Goal: Use online tool/utility: Utilize a website feature to perform a specific function

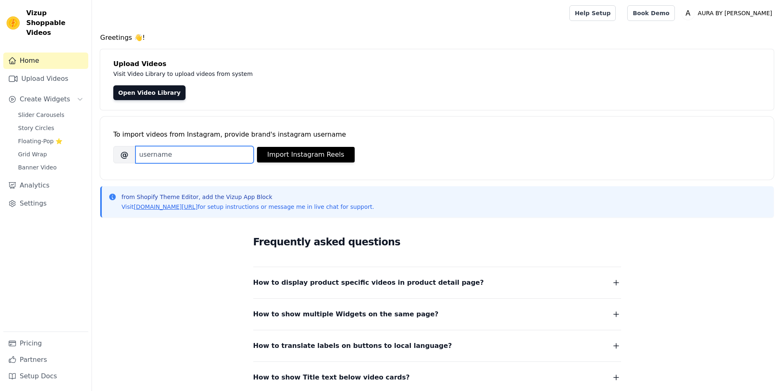
click at [215, 154] on input "Brand's Instagram Username" at bounding box center [194, 154] width 118 height 17
click at [170, 156] on input "Brand's Instagram Username" at bounding box center [194, 154] width 118 height 17
paste input "aura_by_tabinda"
type input "aura_by_tabinda"
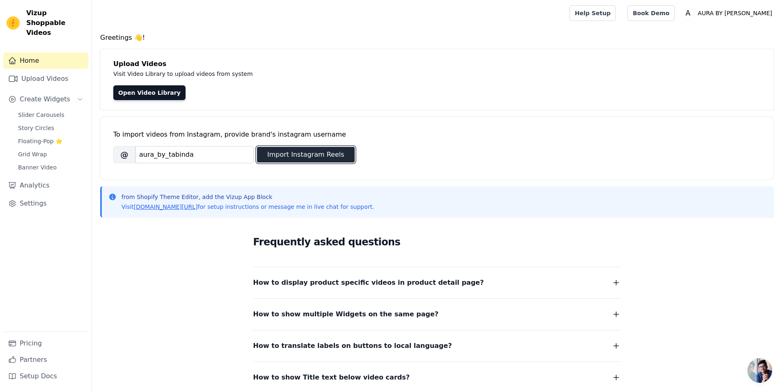
click at [301, 156] on button "Import Instagram Reels" at bounding box center [306, 155] width 98 height 16
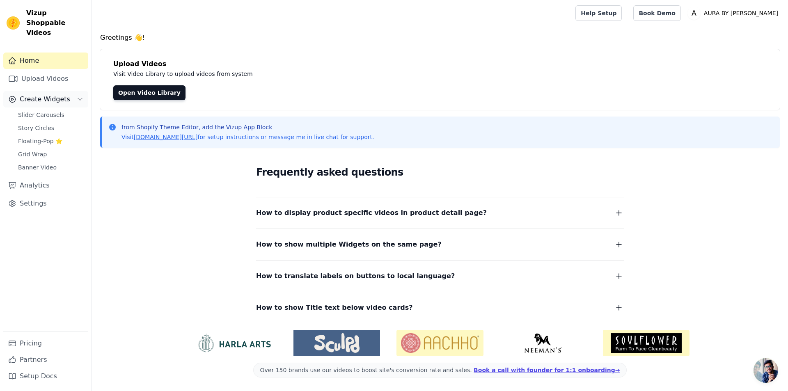
click at [39, 94] on span "Create Widgets" at bounding box center [45, 99] width 51 height 10
click at [73, 92] on button "Create Widgets" at bounding box center [45, 99] width 85 height 16
click at [52, 111] on span "Slider Carousels" at bounding box center [41, 115] width 46 height 8
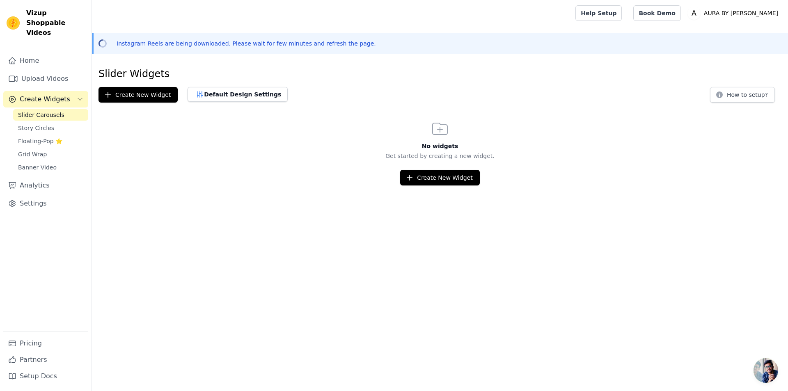
click at [442, 186] on html "Vizup Shoppable Videos Home Upload Videos Create Widgets Slider Carousels Story…" at bounding box center [394, 93] width 788 height 186
click at [437, 180] on button "Create New Widget" at bounding box center [439, 178] width 79 height 16
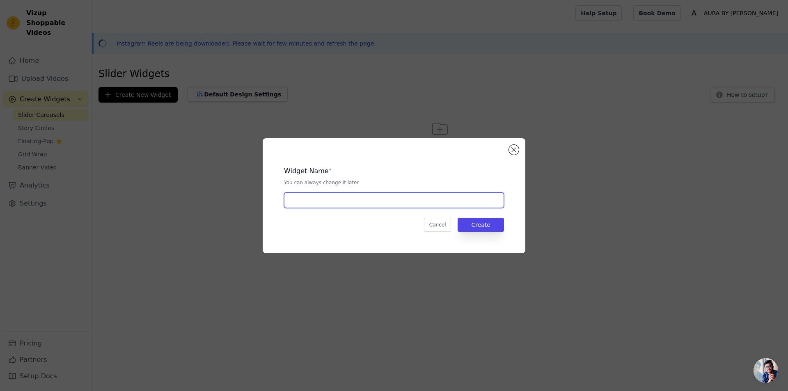
click at [334, 193] on input "text" at bounding box center [394, 201] width 220 height 16
type input "vs"
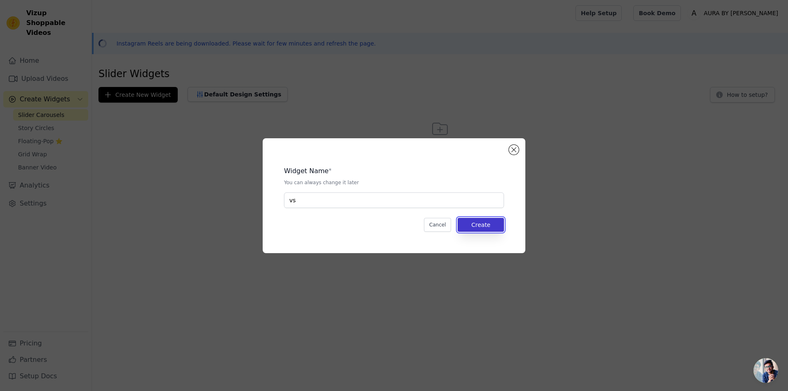
click at [475, 222] on button "Create" at bounding box center [481, 225] width 46 height 14
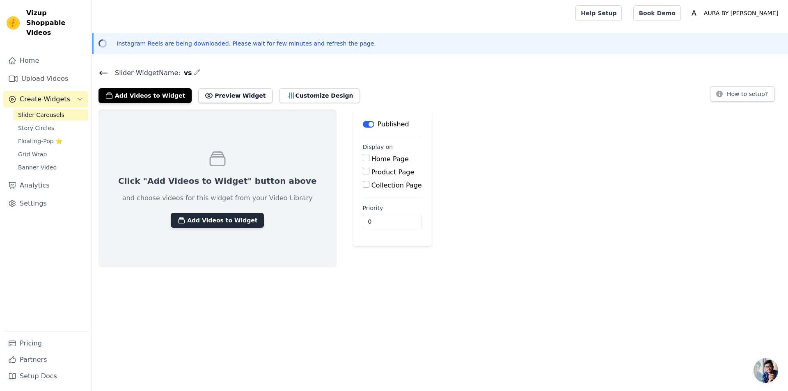
click at [193, 218] on button "Add Videos to Widget" at bounding box center [217, 220] width 93 height 15
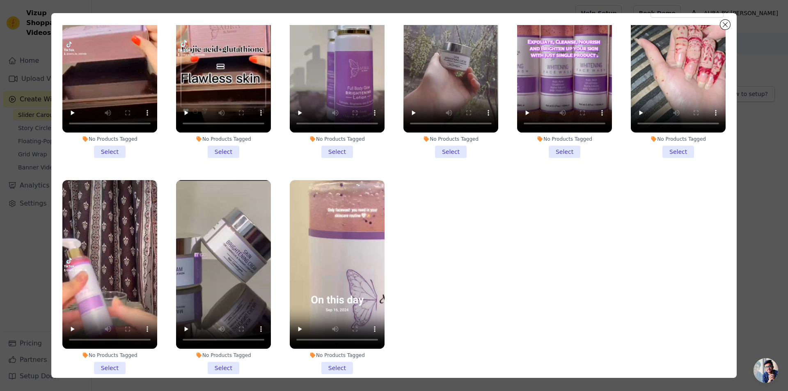
scroll to position [71, 0]
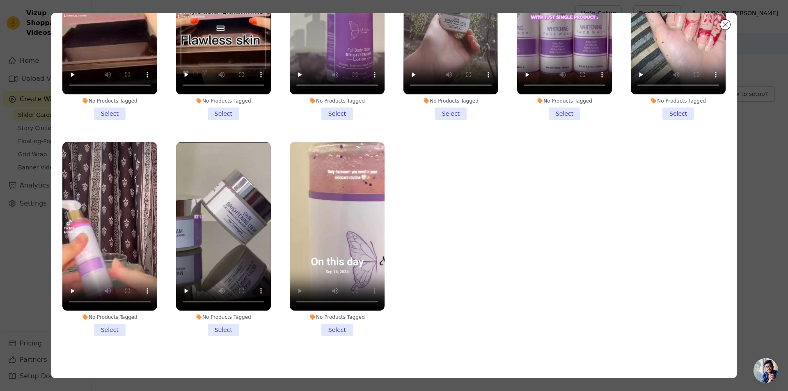
click at [452, 268] on ul "No Products Tagged Select No Products Tagged Select No Products Tagged Select N…" at bounding box center [394, 169] width 673 height 365
click at [333, 321] on li "No Products Tagged Select" at bounding box center [337, 239] width 95 height 194
click at [0, 0] on input "No Products Tagged Select" at bounding box center [0, 0] width 0 height 0
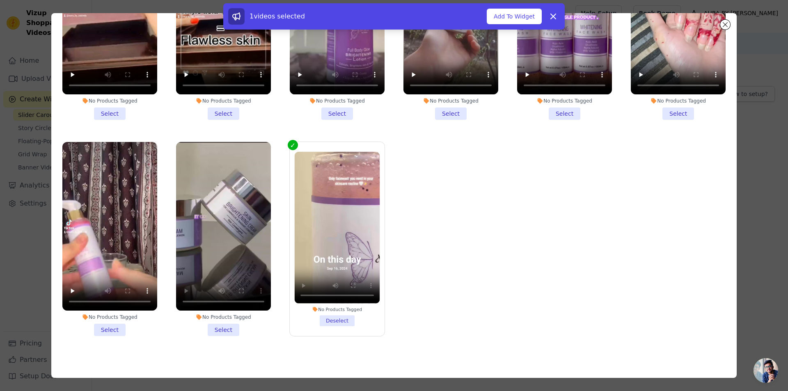
click at [218, 326] on li "No Products Tagged Select" at bounding box center [223, 239] width 95 height 194
click at [0, 0] on input "No Products Tagged Select" at bounding box center [0, 0] width 0 height 0
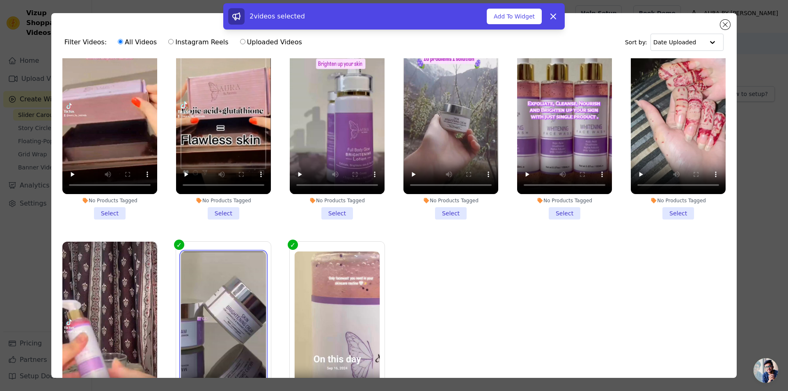
scroll to position [0, 0]
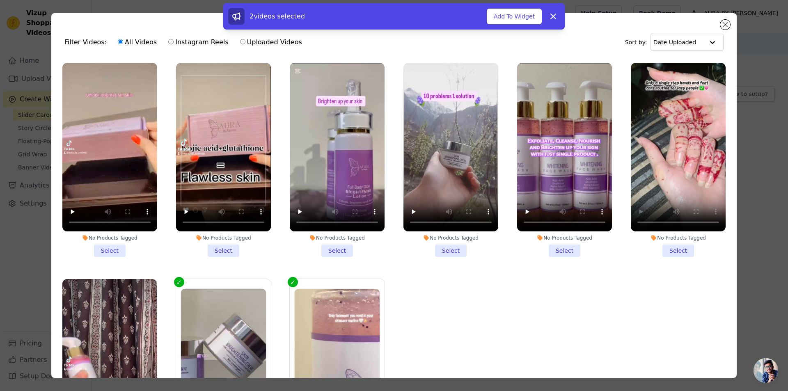
click at [672, 247] on li "No Products Tagged Select" at bounding box center [678, 160] width 95 height 194
click at [0, 0] on input "No Products Tagged Select" at bounding box center [0, 0] width 0 height 0
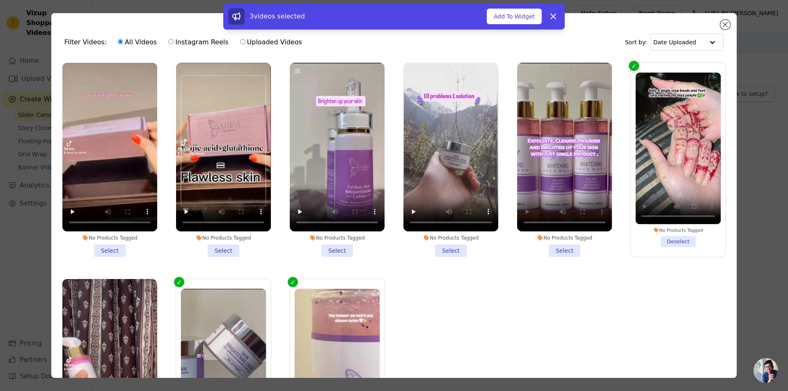
click at [563, 250] on li "No Products Tagged Select" at bounding box center [564, 160] width 95 height 194
click at [0, 0] on input "No Products Tagged Select" at bounding box center [0, 0] width 0 height 0
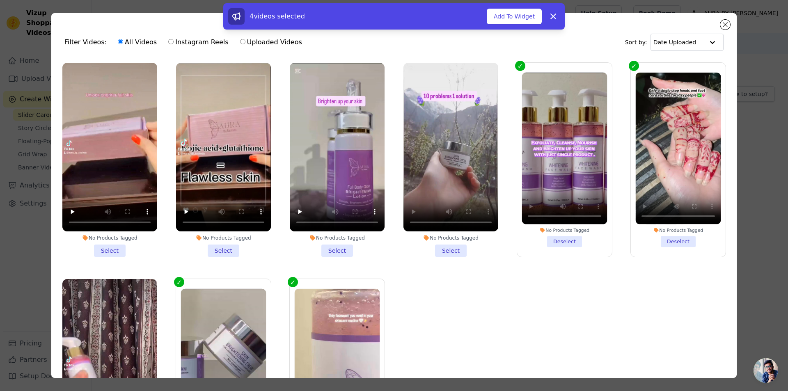
click at [446, 249] on li "No Products Tagged Select" at bounding box center [451, 160] width 95 height 194
click at [0, 0] on input "No Products Tagged Select" at bounding box center [0, 0] width 0 height 0
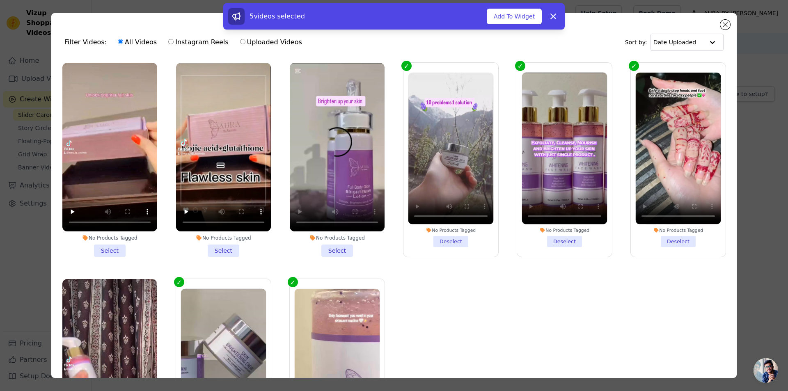
drag, startPoint x: 335, startPoint y: 243, endPoint x: 311, endPoint y: 227, distance: 29.2
click at [335, 244] on li "No Products Tagged Select" at bounding box center [337, 160] width 95 height 194
click at [0, 0] on input "No Products Tagged Select" at bounding box center [0, 0] width 0 height 0
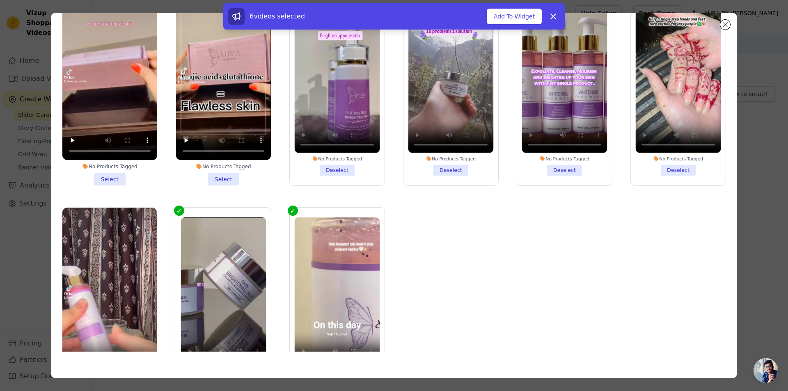
drag, startPoint x: 737, startPoint y: 196, endPoint x: 734, endPoint y: 190, distance: 7.2
click at [734, 190] on div "Filter Videos: All Videos Instagram Reels Uploaded Videos Sort by: Date Uploade…" at bounding box center [394, 195] width 762 height 391
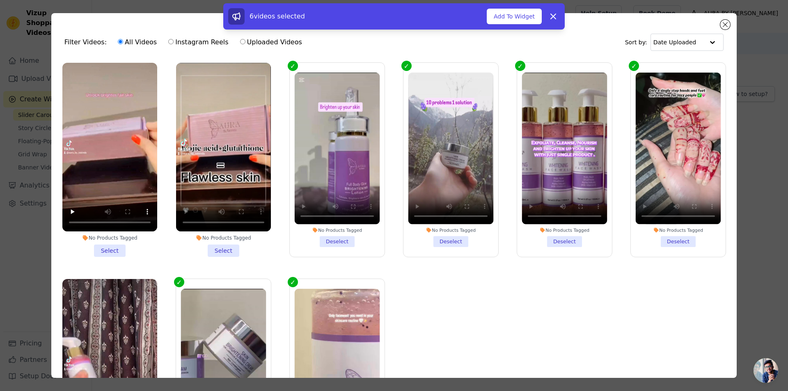
click at [225, 249] on li "No Products Tagged Select" at bounding box center [223, 160] width 95 height 194
click at [0, 0] on input "No Products Tagged Select" at bounding box center [0, 0] width 0 height 0
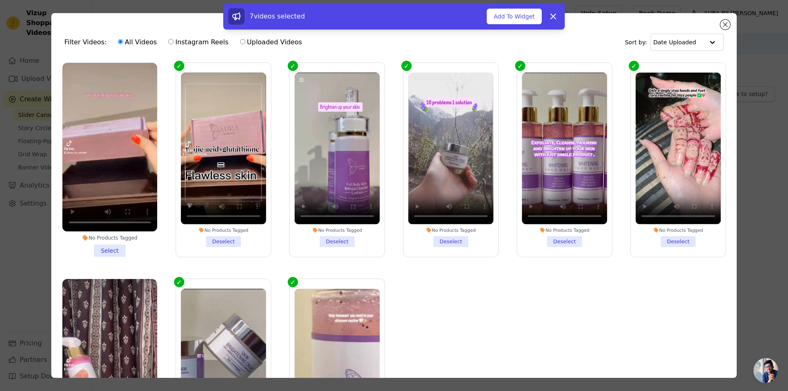
click at [107, 246] on li "No Products Tagged Select" at bounding box center [109, 160] width 95 height 194
click at [0, 0] on input "No Products Tagged Select" at bounding box center [0, 0] width 0 height 0
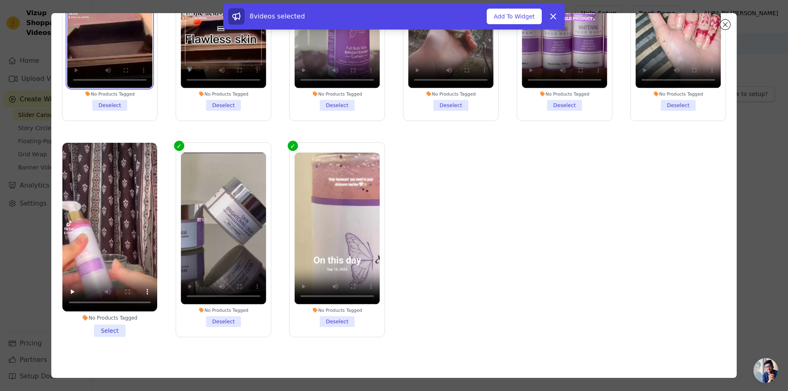
scroll to position [71, 0]
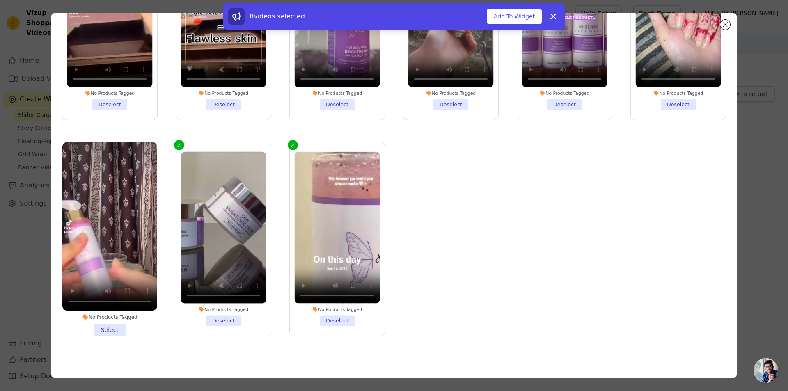
click at [112, 324] on li "No Products Tagged Select" at bounding box center [109, 239] width 95 height 194
click at [0, 0] on input "No Products Tagged Select" at bounding box center [0, 0] width 0 height 0
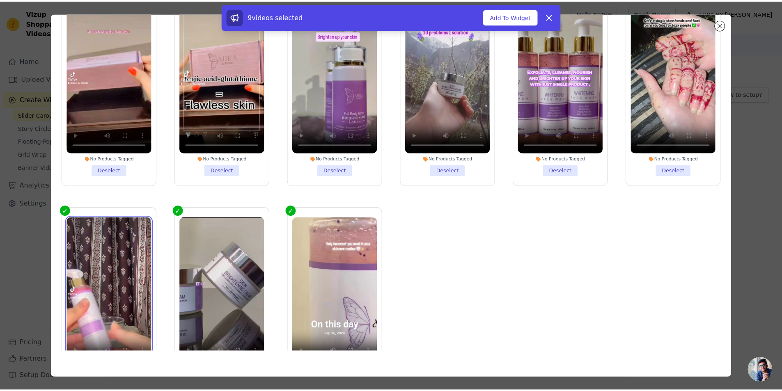
scroll to position [0, 0]
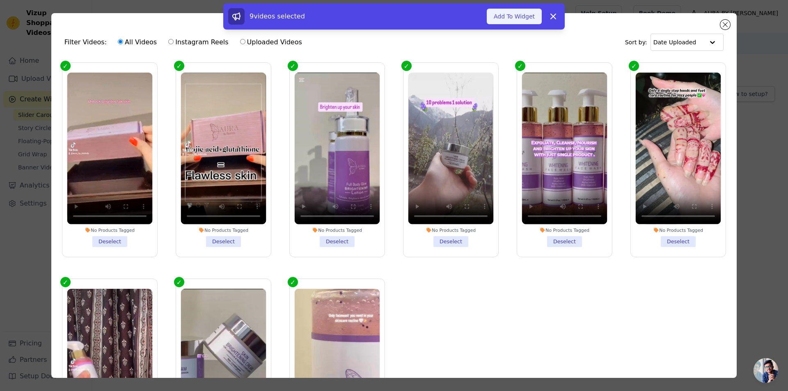
click at [518, 14] on button "Add To Widget" at bounding box center [514, 17] width 55 height 16
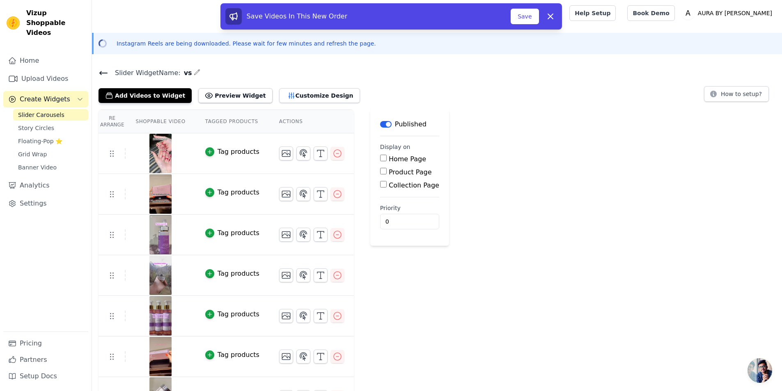
click at [161, 157] on img at bounding box center [160, 153] width 23 height 39
click at [154, 150] on img at bounding box center [160, 153] width 23 height 39
click at [533, 17] on button "Save" at bounding box center [525, 17] width 28 height 16
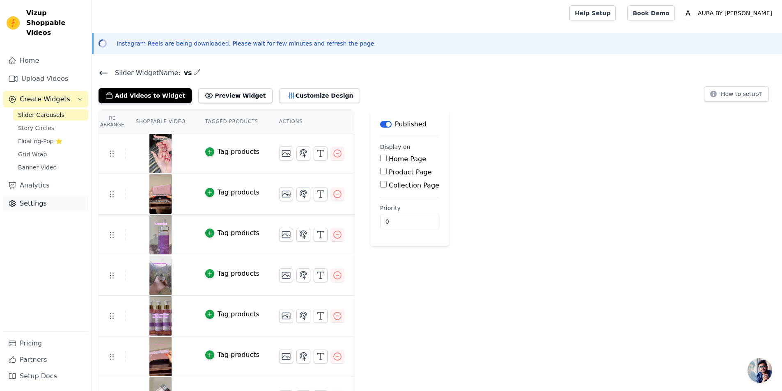
click at [44, 195] on link "Settings" at bounding box center [45, 203] width 85 height 16
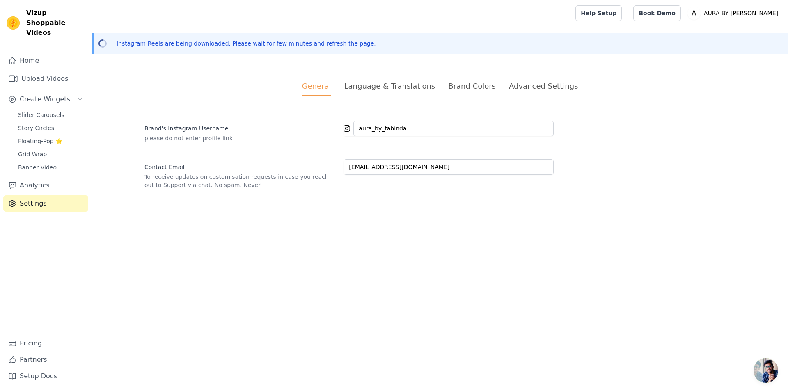
click at [520, 85] on div "Advanced Settings" at bounding box center [543, 85] width 69 height 11
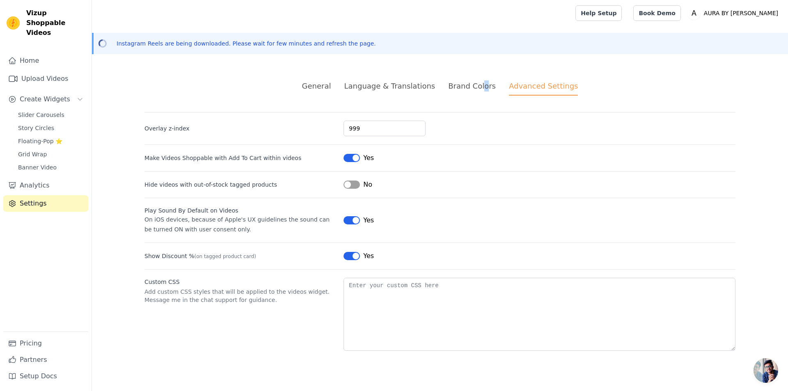
click at [481, 85] on div "Brand Colors" at bounding box center [472, 85] width 48 height 11
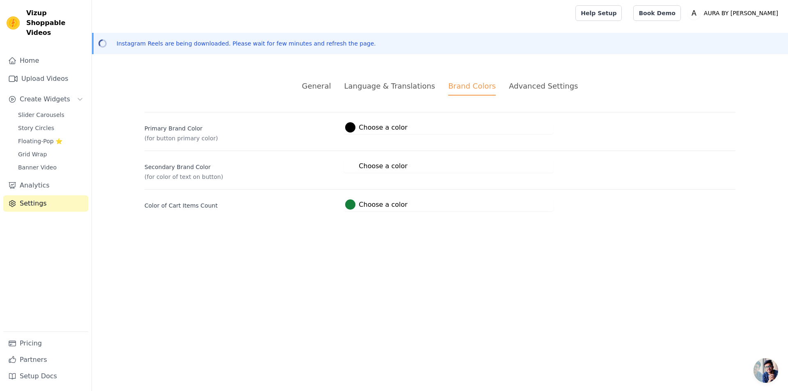
click at [406, 82] on div "Language & Translations" at bounding box center [389, 85] width 91 height 11
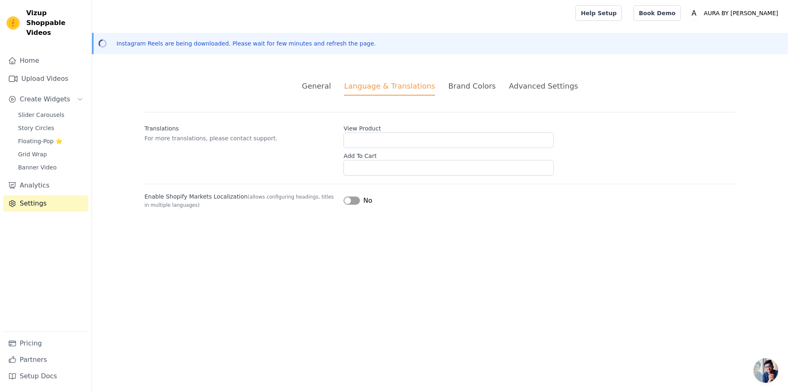
click at [326, 92] on li "General" at bounding box center [316, 87] width 29 height 15
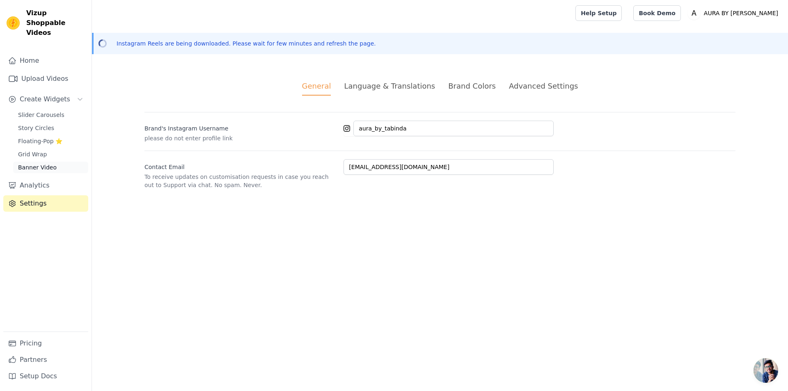
click at [43, 163] on span "Banner Video" at bounding box center [37, 167] width 39 height 8
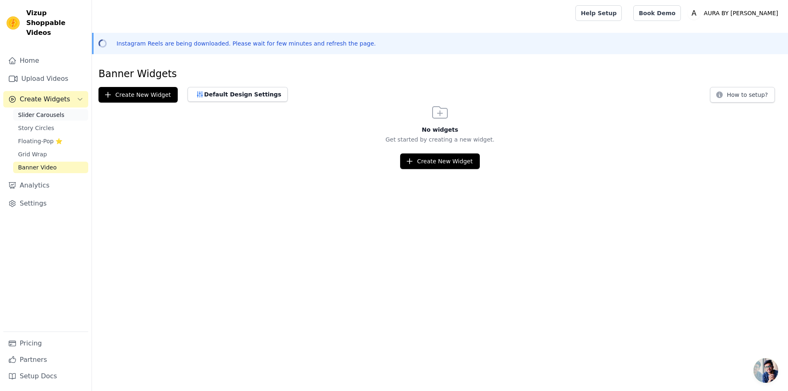
click at [44, 111] on span "Slider Carousels" at bounding box center [41, 115] width 46 height 8
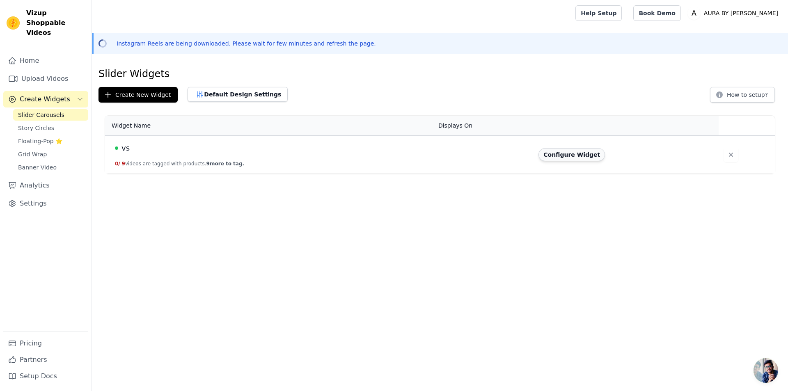
click at [560, 156] on button "Configure Widget" at bounding box center [572, 154] width 67 height 13
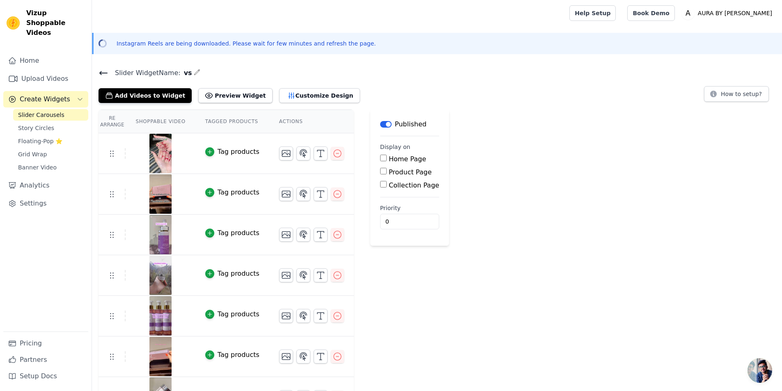
click at [389, 159] on label "Home Page" at bounding box center [407, 159] width 37 height 8
click at [382, 159] on input "Home Page" at bounding box center [383, 158] width 7 height 7
checkbox input "true"
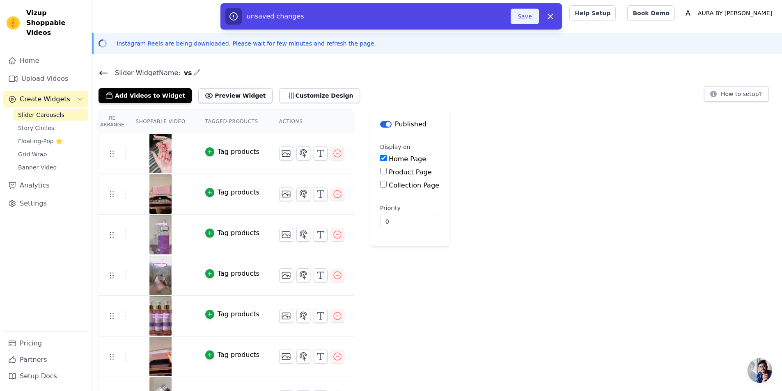
drag, startPoint x: 520, startPoint y: 12, endPoint x: 524, endPoint y: 16, distance: 5.2
click at [521, 12] on button "Save" at bounding box center [525, 17] width 28 height 16
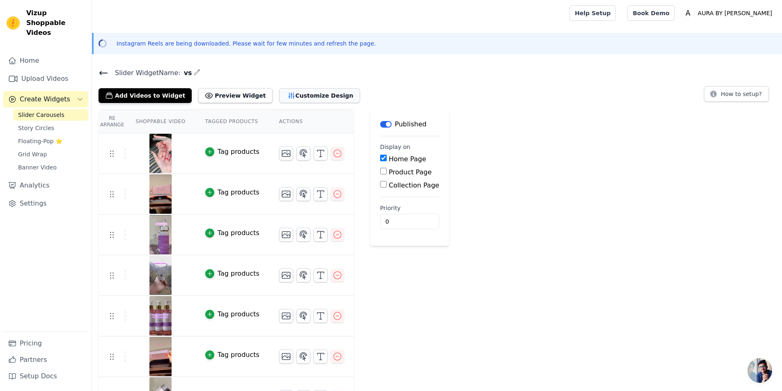
click at [311, 96] on button "Customize Design" at bounding box center [319, 95] width 81 height 15
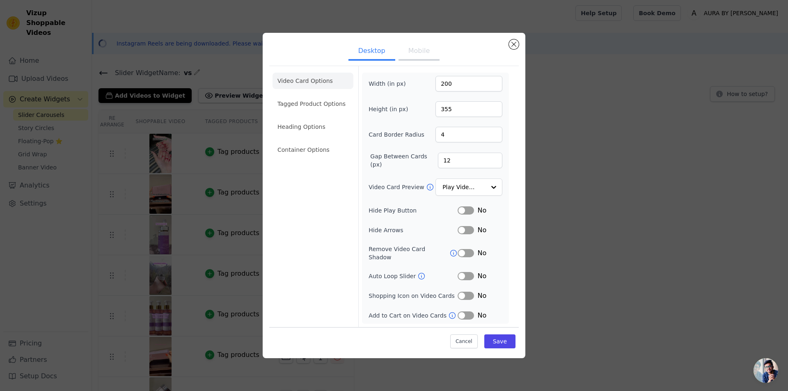
click at [428, 54] on button "Mobile" at bounding box center [419, 52] width 41 height 18
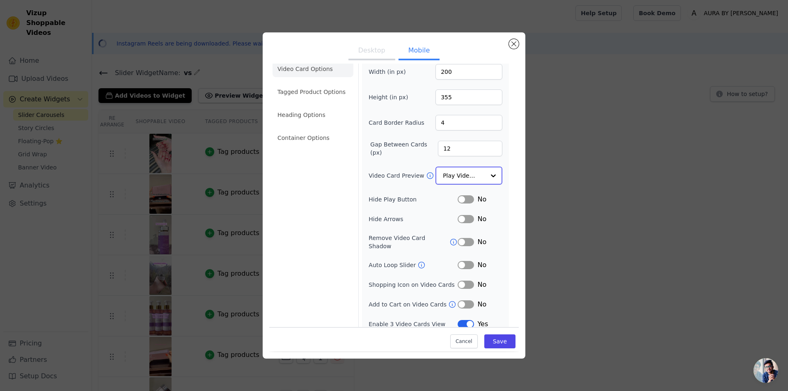
click at [463, 176] on input "Video Card Preview" at bounding box center [464, 176] width 42 height 16
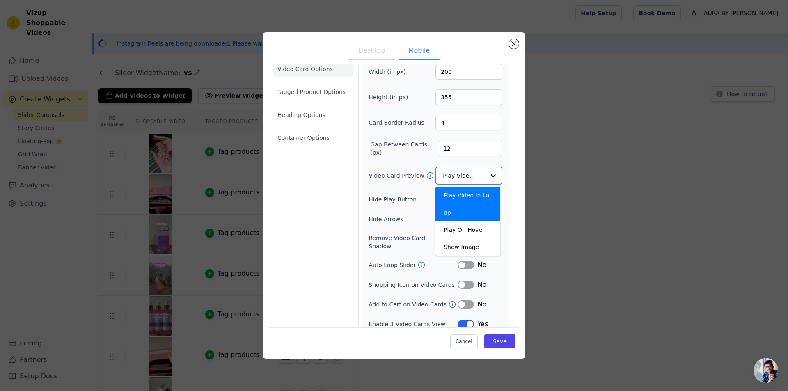
click at [463, 176] on input "Video Card Preview" at bounding box center [464, 176] width 42 height 16
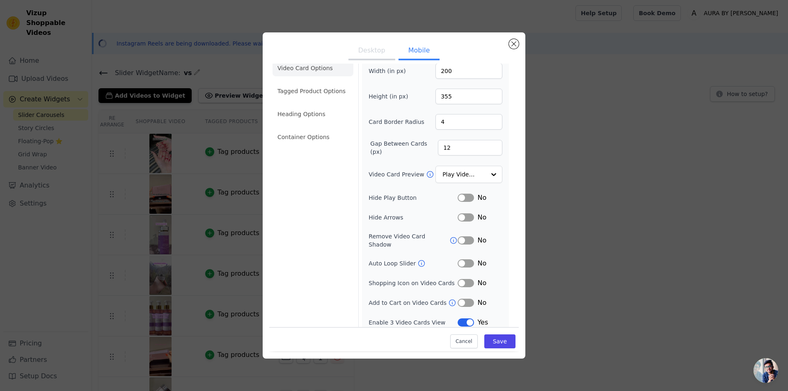
scroll to position [12, 0]
click at [462, 197] on button "Label" at bounding box center [466, 198] width 16 height 8
click at [464, 260] on button "Label" at bounding box center [466, 264] width 16 height 8
click at [495, 340] on button "Save" at bounding box center [499, 342] width 31 height 14
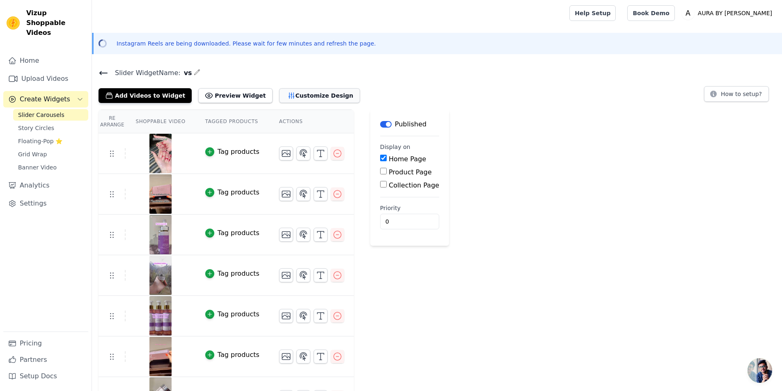
click at [294, 98] on button "Customize Design" at bounding box center [319, 95] width 81 height 15
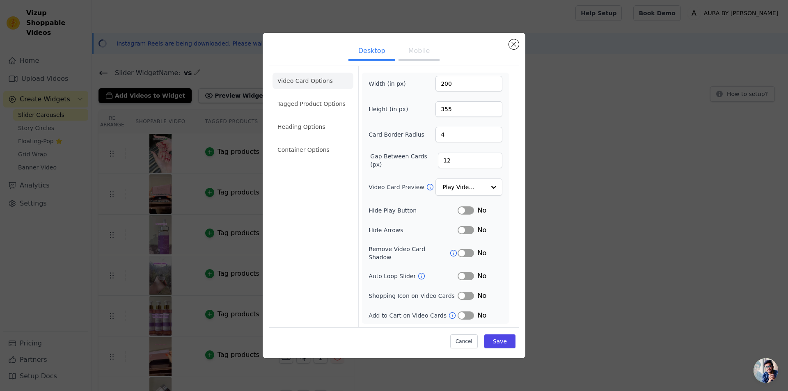
click at [416, 55] on button "Mobile" at bounding box center [419, 52] width 41 height 18
click at [459, 272] on button "Label" at bounding box center [466, 276] width 16 height 8
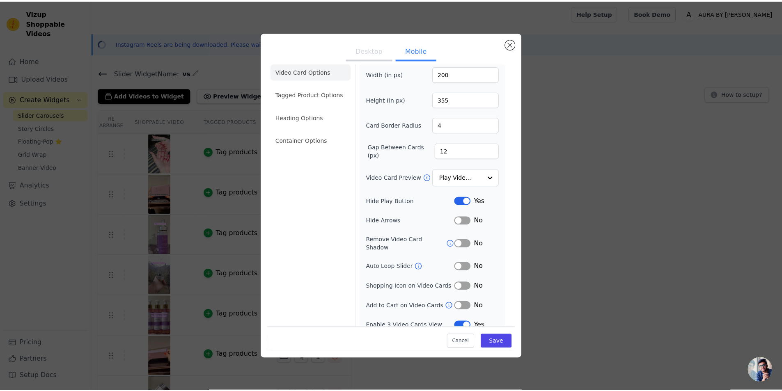
scroll to position [11, 0]
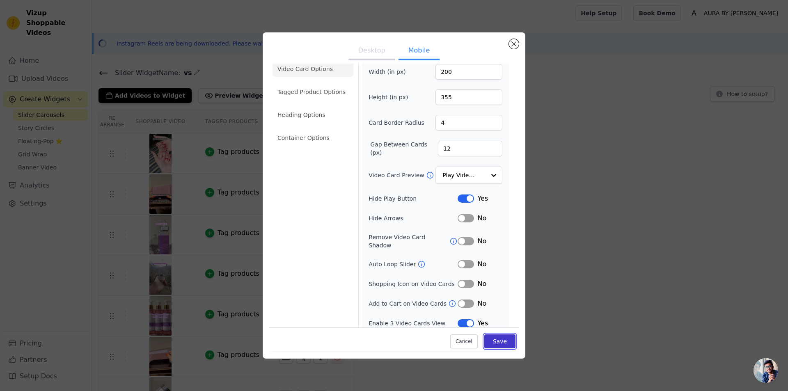
click at [499, 347] on button "Save" at bounding box center [499, 342] width 31 height 14
